Goal: Find specific page/section: Find specific page/section

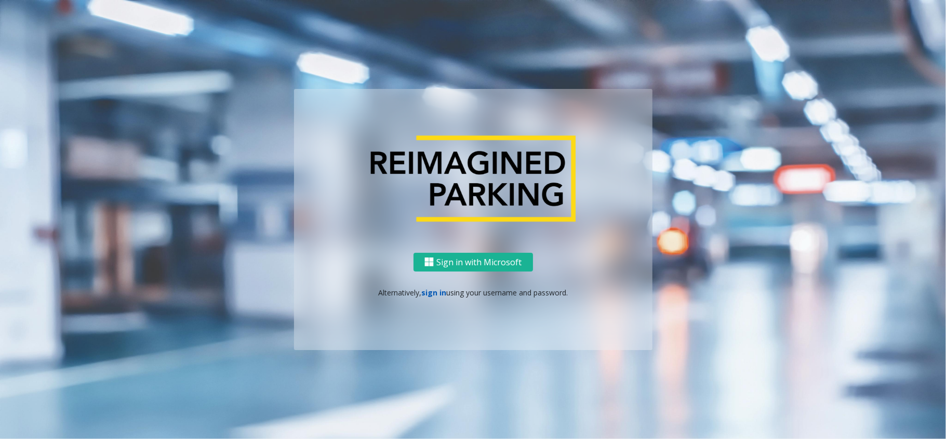
click at [431, 291] on link "sign in" at bounding box center [434, 292] width 25 height 10
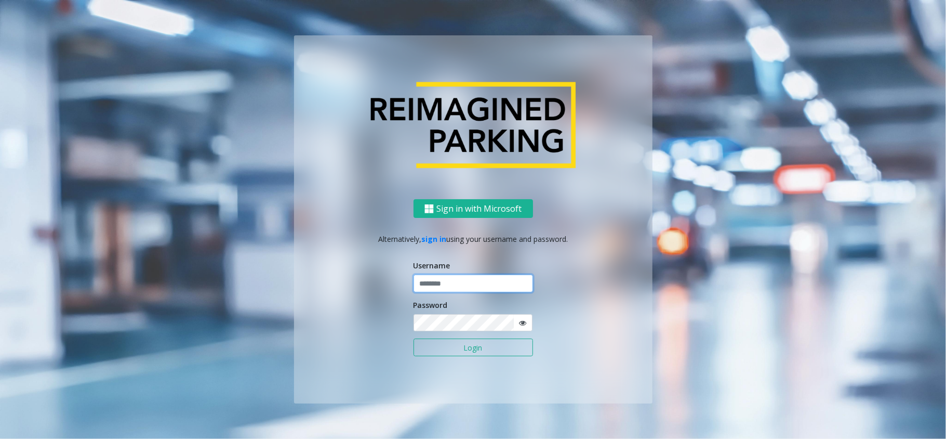
click at [443, 282] on input "text" at bounding box center [474, 283] width 120 height 18
type input "*"
type input "*****"
click at [414, 338] on button "Login" at bounding box center [474, 347] width 120 height 18
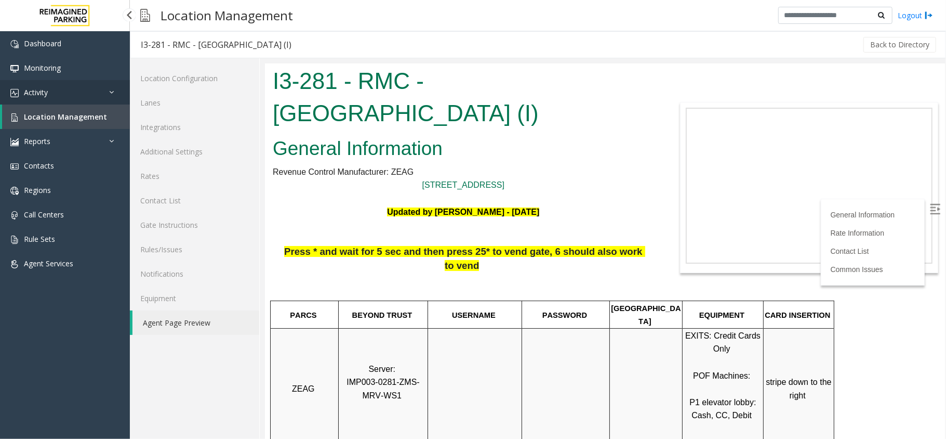
click at [76, 96] on link "Activity" at bounding box center [65, 92] width 130 height 24
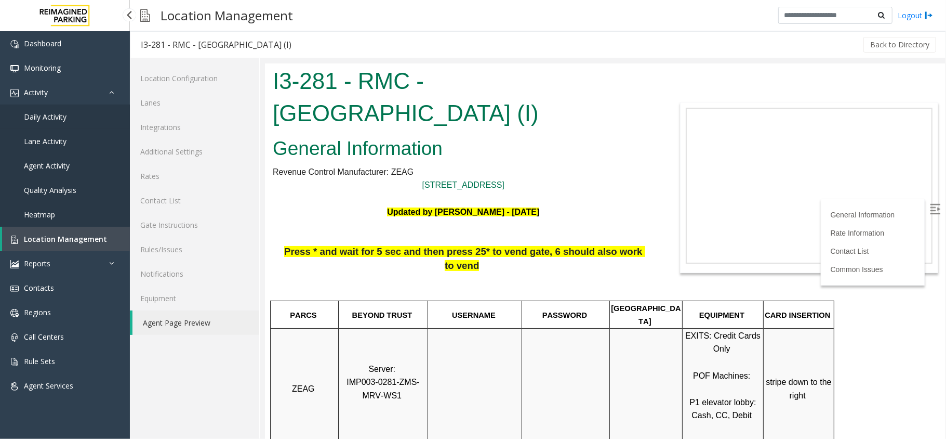
click at [59, 122] on link "Daily Activity" at bounding box center [65, 116] width 130 height 24
click at [62, 115] on span "Daily Activity" at bounding box center [45, 117] width 43 height 10
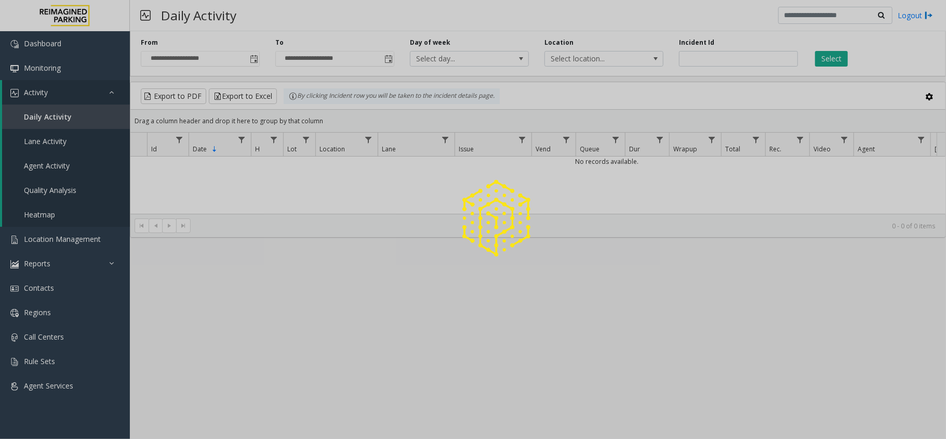
click at [57, 94] on link "Activity" at bounding box center [66, 92] width 128 height 24
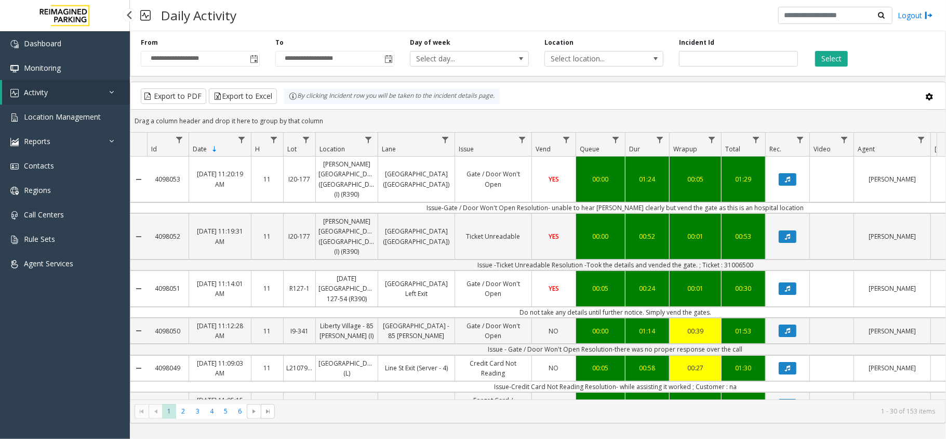
click at [57, 94] on link "Activity" at bounding box center [66, 92] width 128 height 24
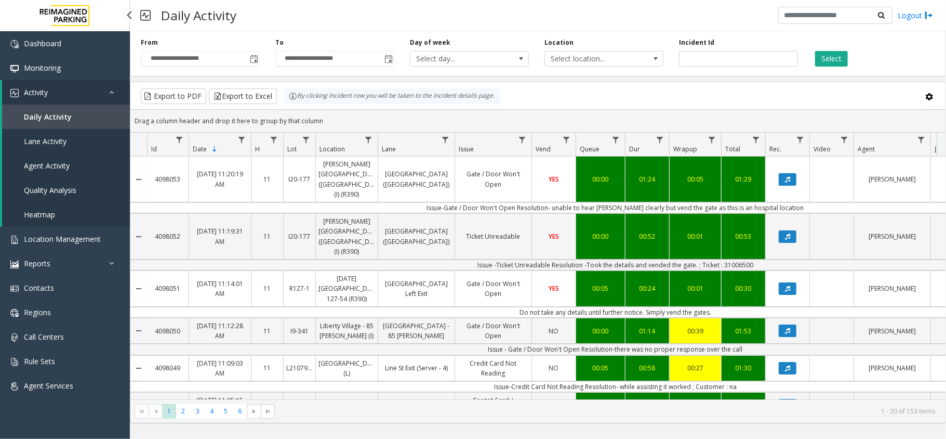
click at [57, 94] on link "Activity" at bounding box center [66, 92] width 128 height 24
